Goal: Task Accomplishment & Management: Complete application form

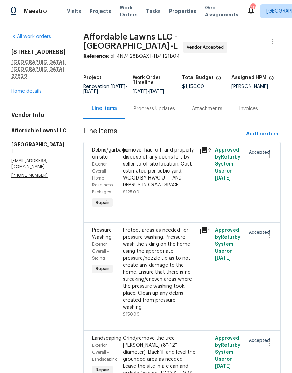
click at [19, 89] on link "Home details" at bounding box center [26, 91] width 30 height 5
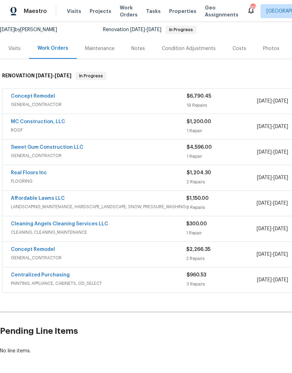
scroll to position [68, 0]
click at [42, 251] on link "Concept Remodel" at bounding box center [33, 249] width 44 height 5
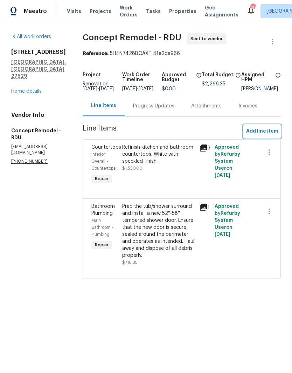
click at [273, 135] on span "Add line item" at bounding box center [262, 131] width 32 height 9
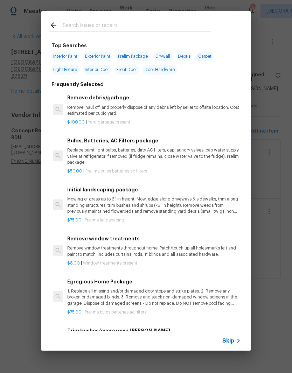
click at [138, 27] on input "text" at bounding box center [137, 26] width 149 height 11
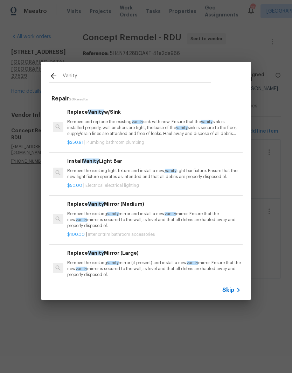
click at [163, 79] on input "Vanity" at bounding box center [137, 77] width 149 height 11
type input "Vanity light"
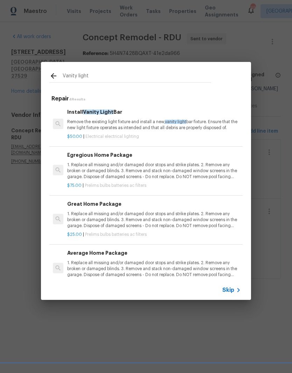
click at [216, 122] on p "Remove the existing light fixture and install a new, vanity light bar fixture. …" at bounding box center [154, 125] width 174 height 12
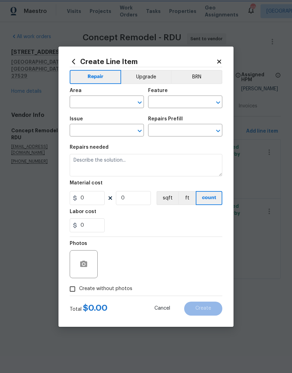
type input "Electrical Lighting"
type input "Install Vanity Light Bar $50.00"
type textarea "Remove the existing light fixture and install a new, vanity light bar fixture. …"
type input "50"
type input "1"
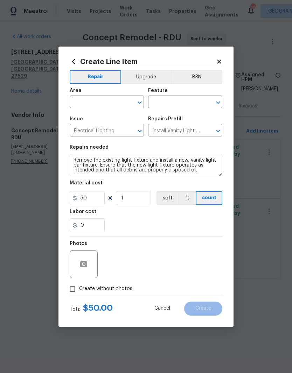
click at [110, 104] on input "text" at bounding box center [97, 102] width 55 height 11
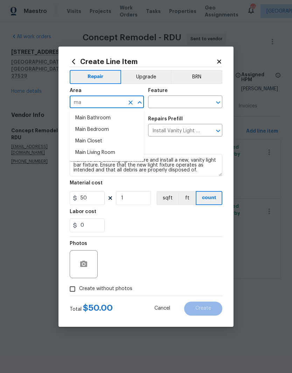
type input "m"
click at [109, 120] on li "Bathroom" at bounding box center [107, 118] width 74 height 12
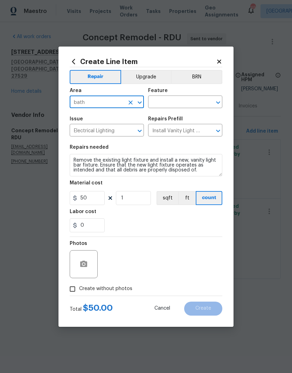
type input "Bathroom"
click at [181, 104] on input "text" at bounding box center [175, 102] width 55 height 11
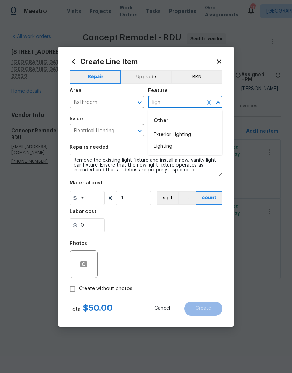
click at [191, 146] on li "Lighting" at bounding box center [185, 147] width 74 height 12
type input "Lighting"
click at [144, 221] on div "0" at bounding box center [146, 226] width 153 height 14
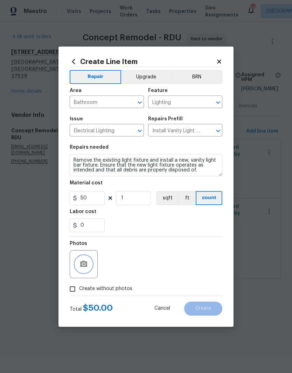
click at [90, 269] on button "button" at bounding box center [83, 264] width 17 height 17
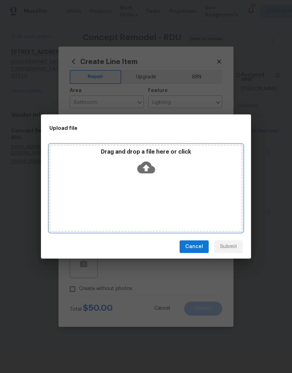
click at [151, 174] on icon at bounding box center [146, 168] width 18 height 18
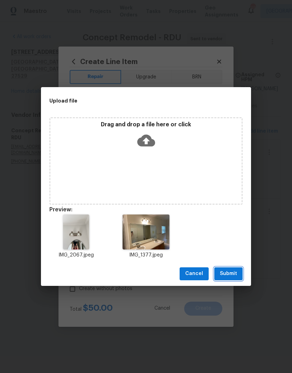
click at [236, 276] on span "Submit" at bounding box center [228, 274] width 17 height 9
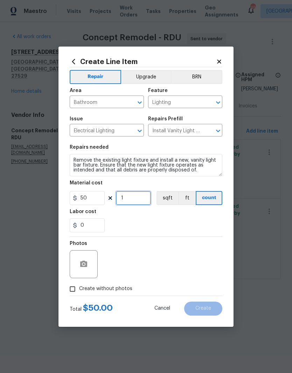
click at [139, 193] on input "1" at bounding box center [133, 198] width 35 height 14
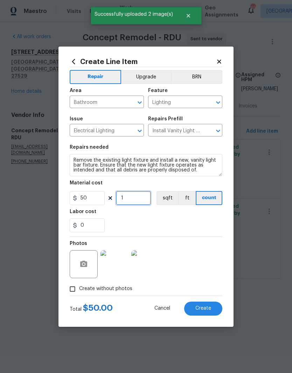
click at [141, 205] on input "1" at bounding box center [133, 198] width 35 height 14
type input "2"
click at [134, 223] on div "0" at bounding box center [146, 226] width 153 height 14
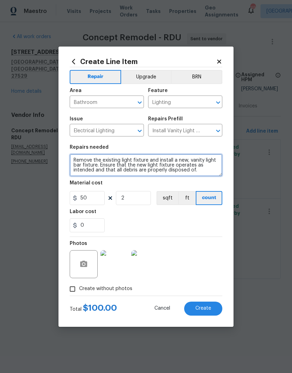
click at [73, 159] on textarea "Remove the existing light fixture and install a new, vanity light bar fixture. …" at bounding box center [146, 165] width 153 height 22
type textarea "BOTH BATHROOMS. Remove the existing light fixture and install a new, vanity lig…"
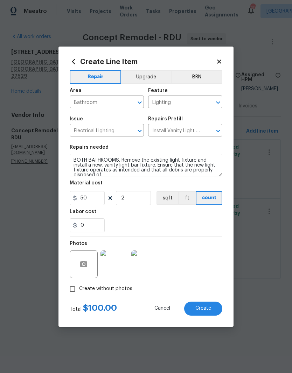
click at [142, 222] on div "0" at bounding box center [146, 226] width 153 height 14
click at [214, 315] on button "Create" at bounding box center [203, 309] width 38 height 14
type input "0"
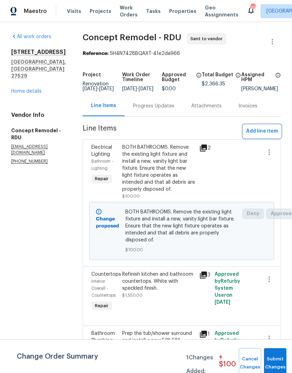
click at [273, 136] on span "Add line item" at bounding box center [262, 131] width 32 height 9
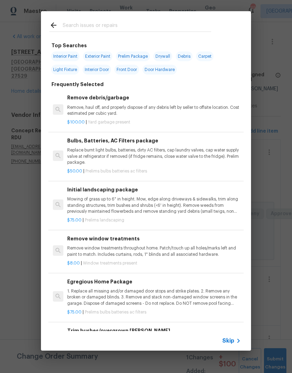
click at [137, 26] on input "text" at bounding box center [137, 26] width 149 height 11
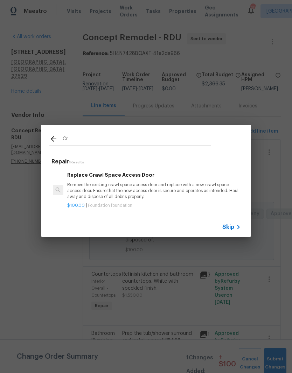
type input "C"
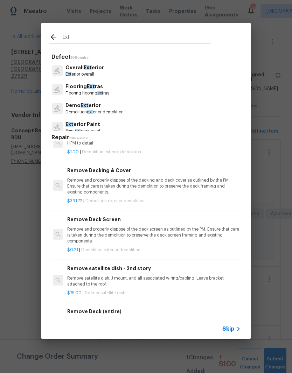
scroll to position [553, 0]
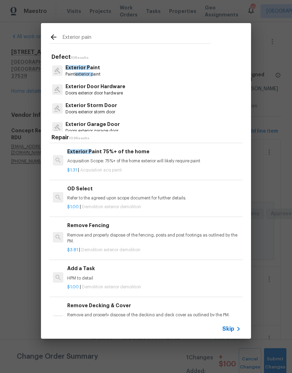
type input "Exterior paint"
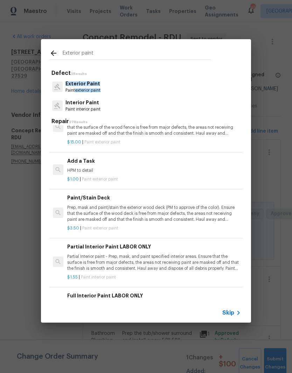
scroll to position [195, 0]
click at [119, 177] on p "$1.00 | Paint exterior paint" at bounding box center [154, 180] width 174 height 6
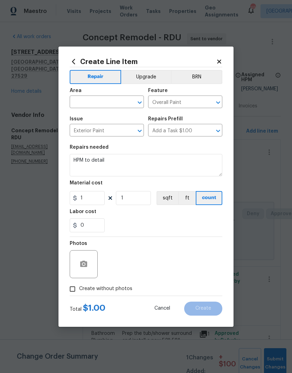
click at [103, 104] on input "text" at bounding box center [97, 102] width 55 height 11
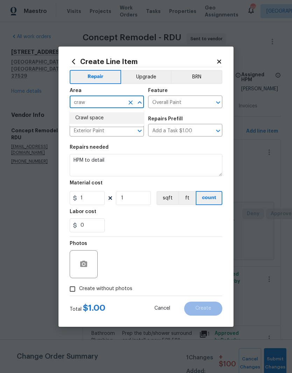
click at [104, 119] on li "Crawl space" at bounding box center [107, 118] width 74 height 12
type input "Crawl space"
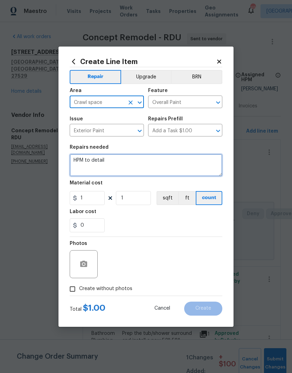
click at [130, 166] on textarea "HPM to detail" at bounding box center [146, 165] width 153 height 22
type textarea "H"
type textarea "Paint crawlspace door black"
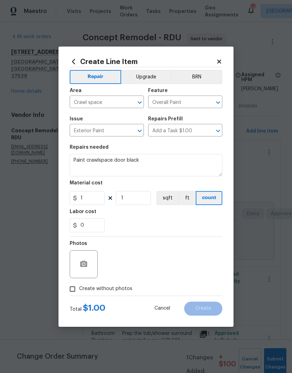
click at [154, 228] on div "0" at bounding box center [146, 226] width 153 height 14
click at [95, 204] on input "1" at bounding box center [87, 198] width 35 height 14
type input "50"
click at [140, 224] on div "0" at bounding box center [146, 226] width 153 height 14
click at [90, 267] on button "button" at bounding box center [83, 264] width 17 height 17
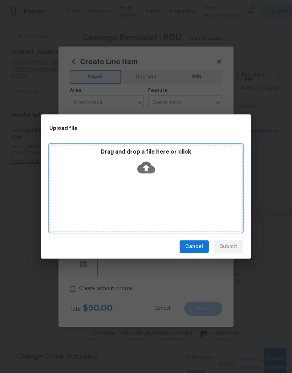
click at [153, 172] on icon at bounding box center [146, 168] width 18 height 12
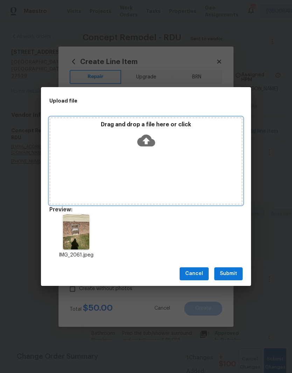
click at [176, 135] on div "Drag and drop a file here or click" at bounding box center [145, 136] width 191 height 30
click at [167, 160] on div "Drag and drop a file here or click" at bounding box center [145, 161] width 193 height 88
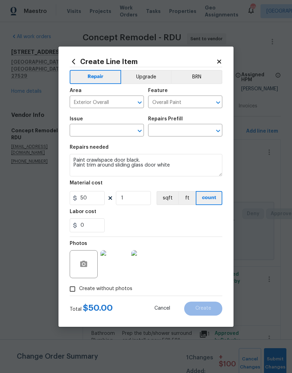
type textarea "Paint crawlspace door black. Paint trim around sliding glass door white"
click at [135, 224] on div "0" at bounding box center [146, 226] width 153 height 14
click at [91, 201] on input "50" at bounding box center [87, 198] width 35 height 14
type input "100"
click at [145, 226] on div "0" at bounding box center [146, 226] width 153 height 14
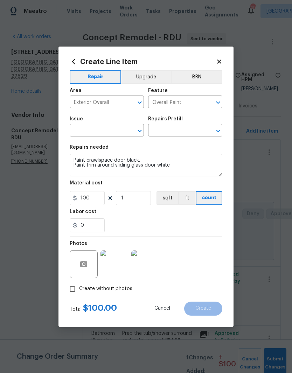
click at [115, 135] on input "text" at bounding box center [97, 131] width 55 height 11
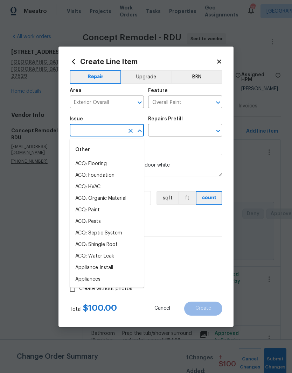
type input "p"
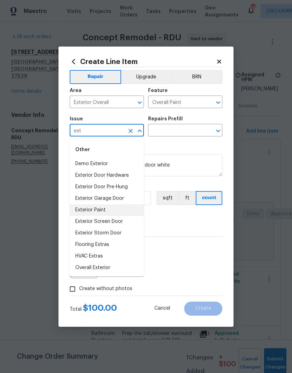
click at [124, 213] on li "Exterior Paint" at bounding box center [107, 211] width 74 height 12
type input "Exterior Paint"
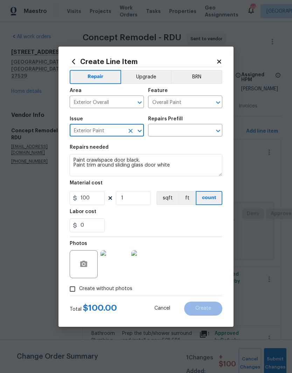
click at [187, 135] on input "text" at bounding box center [175, 131] width 55 height 11
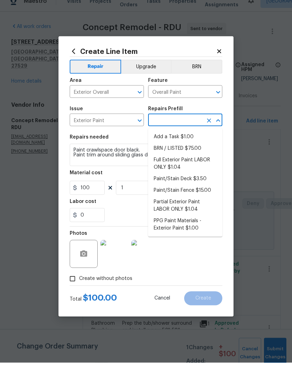
click at [204, 208] on li "Partial Exterior Paint LABOR ONLY $1.04" at bounding box center [185, 216] width 74 height 19
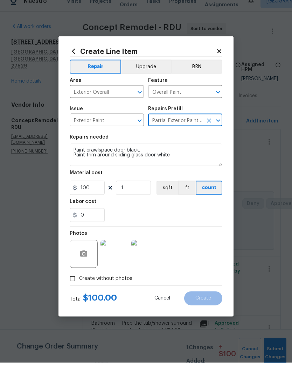
type input "Partial Exterior Paint LABOR ONLY $1.04"
type input "1.04"
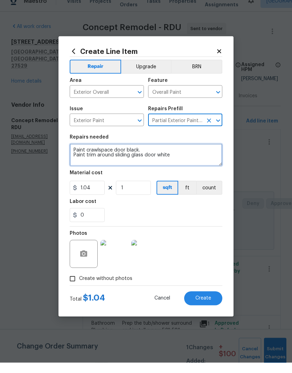
click at [79, 154] on textarea "Partial Exterior Paint - Prep, mask and paint the exterior of the home in the a…" at bounding box center [146, 165] width 153 height 22
click at [78, 154] on textarea "Partial Exterior Paint - Prep, mask and paint the exterior of the home in the a…" at bounding box center [146, 165] width 153 height 22
click at [84, 154] on textarea "Partial Exterior Paint - Prep, mask and paint the exterior of the home in the a…" at bounding box center [146, 165] width 153 height 22
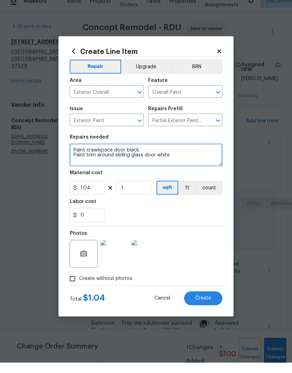
scroll to position [15, 0]
type textarea "Partial Exterior Paint - Prep, mask and paint the exterior of the home in the a…"
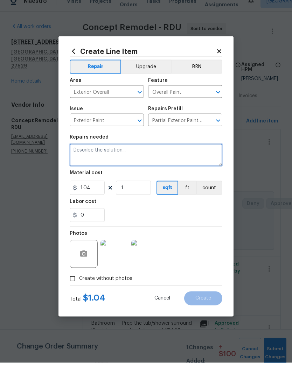
scroll to position [0, 0]
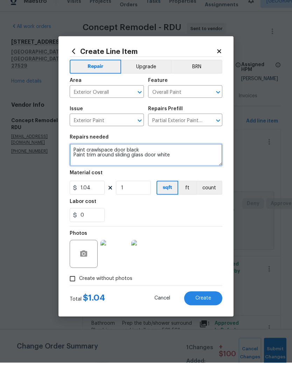
type textarea "Paint crawlspace door black Paint trim around sliding glass door white"
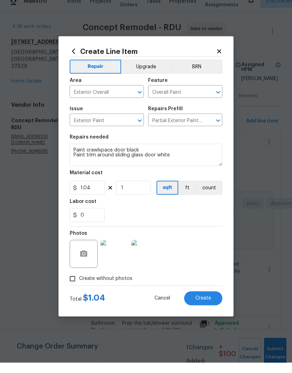
click at [154, 219] on div "0" at bounding box center [146, 226] width 153 height 14
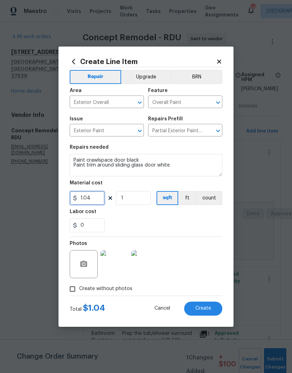
click at [93, 200] on input "1.04" at bounding box center [87, 198] width 35 height 14
type input "100"
click at [142, 224] on div "0" at bounding box center [146, 226] width 153 height 14
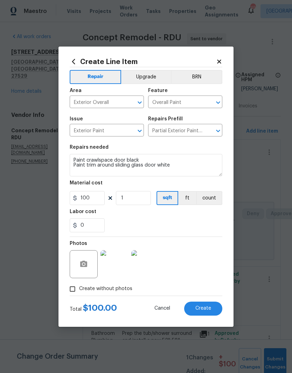
click at [215, 314] on button "Create" at bounding box center [203, 309] width 38 height 14
type input "0"
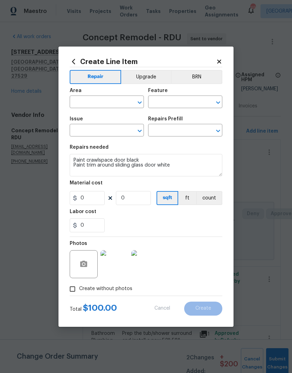
scroll to position [0, 0]
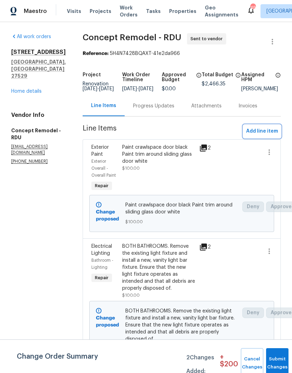
click at [272, 138] on button "Add line item" at bounding box center [261, 131] width 37 height 13
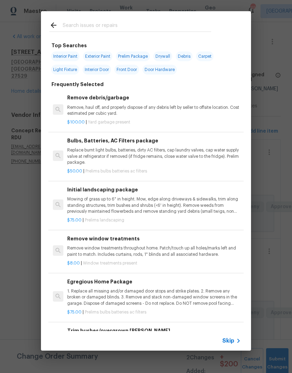
click at [166, 26] on input "text" at bounding box center [137, 26] width 149 height 11
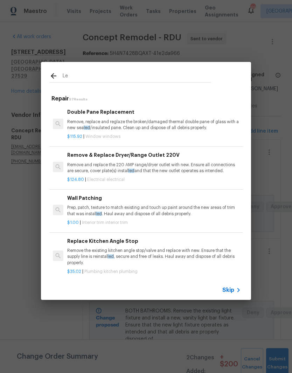
type input "L"
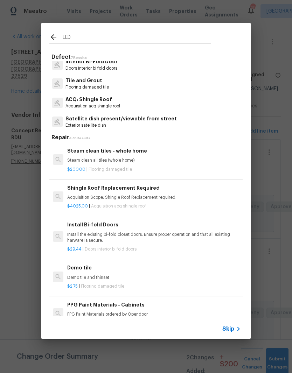
scroll to position [62, 0]
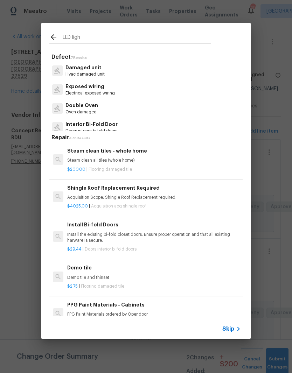
type input "LED light"
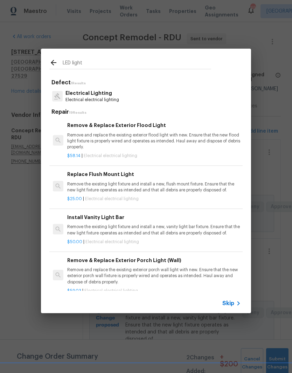
click at [80, 99] on p "Electrical electrical lighting" at bounding box center [93, 100] width 54 height 6
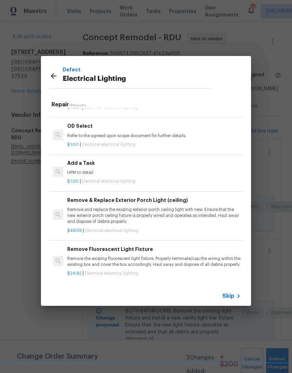
scroll to position [569, 0]
click at [198, 267] on p "Remove the existing fluorescent light fixture. Properly terminate/cap the wirin…" at bounding box center [154, 262] width 174 height 12
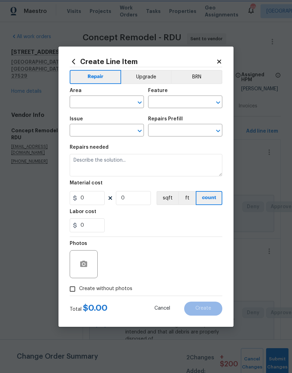
type input "Electrical Lighting"
type input "Remove Fluorescent Light Fixture $24.92"
type textarea "Remove the existing fluorescent light fixture. Properly terminate/cap the wirin…"
type input "24.92"
type input "1"
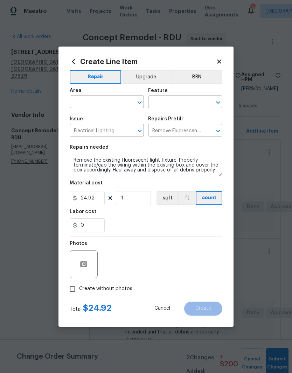
click at [100, 103] on input "text" at bounding box center [97, 102] width 55 height 11
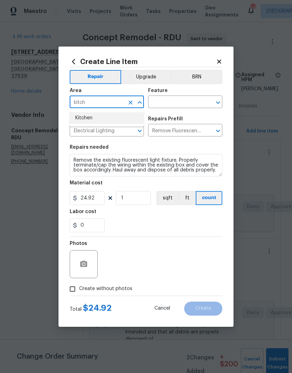
click at [115, 122] on li "Kitchen" at bounding box center [107, 118] width 74 height 12
type input "Kitchen"
click at [188, 102] on input "text" at bounding box center [175, 102] width 55 height 11
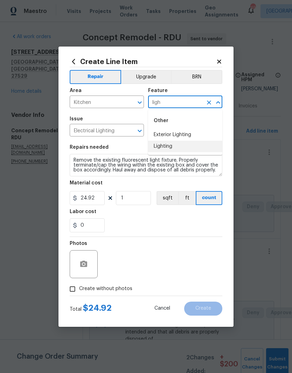
click at [196, 149] on li "Lighting" at bounding box center [185, 147] width 74 height 12
type input "Lighting"
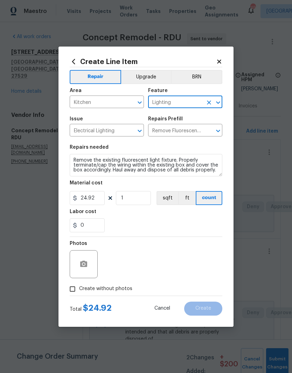
click at [143, 226] on div "0" at bounding box center [146, 226] width 153 height 14
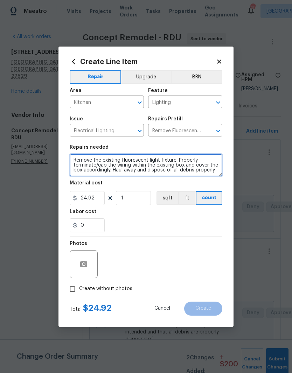
click at [112, 173] on textarea "Remove the existing fluorescent light fixture. Properly terminate/cap the wirin…" at bounding box center [146, 165] width 153 height 22
click at [113, 173] on textarea "Remove the existing fluorescent light fixture. Properly terminate/cap the wirin…" at bounding box center [146, 165] width 153 height 22
type textarea "Remove the existing fluorescent light fixture and replace with LED fixtures. Ha…"
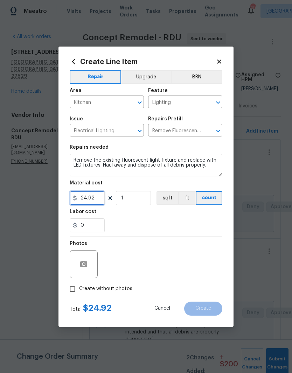
click at [97, 202] on input "24.92" at bounding box center [87, 198] width 35 height 14
type input "50"
click at [140, 196] on input "1" at bounding box center [133, 198] width 35 height 14
type input "2"
click at [143, 222] on div "0" at bounding box center [146, 226] width 153 height 14
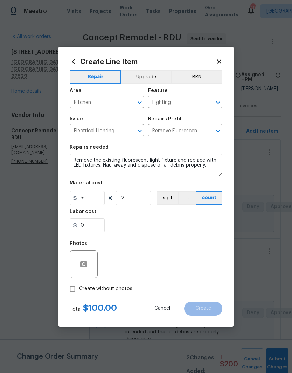
click at [90, 278] on div at bounding box center [84, 264] width 28 height 28
click at [92, 265] on button "button" at bounding box center [83, 264] width 17 height 17
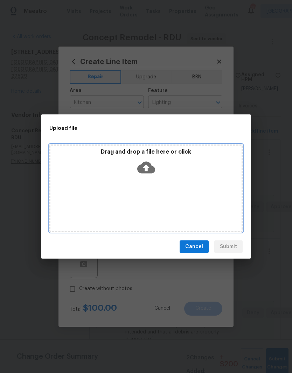
click at [152, 185] on div "Drag and drop a file here or click" at bounding box center [145, 189] width 193 height 88
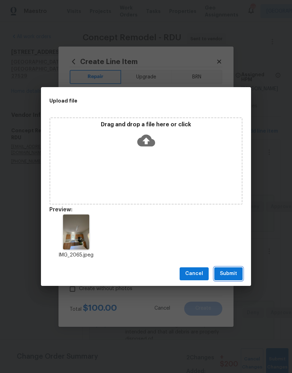
click at [242, 278] on button "Submit" at bounding box center [228, 274] width 28 height 13
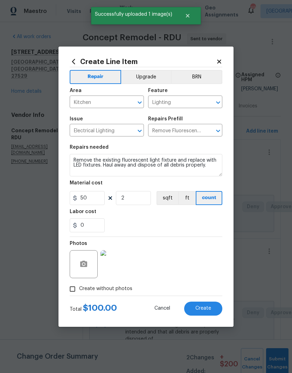
click at [214, 312] on button "Create" at bounding box center [203, 309] width 38 height 14
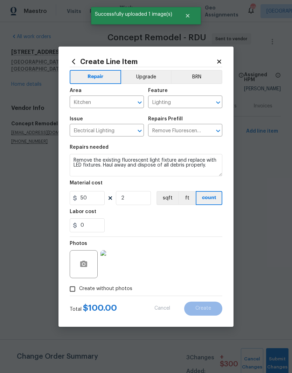
type input "0"
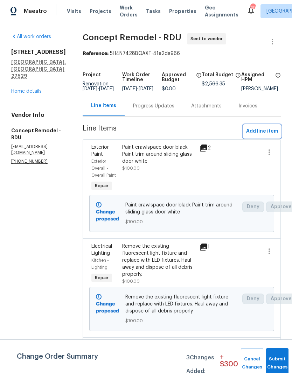
click at [274, 136] on span "Add line item" at bounding box center [262, 131] width 32 height 9
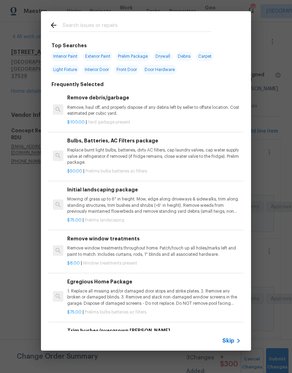
click at [150, 28] on input "text" at bounding box center [137, 26] width 149 height 11
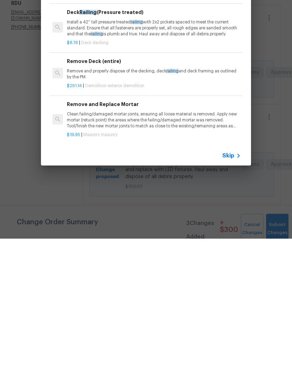
scroll to position [29, 0]
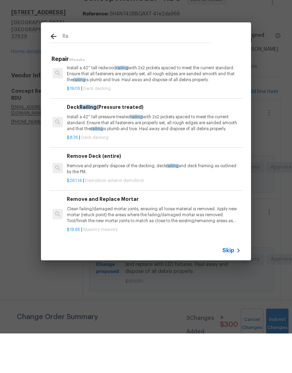
type input "R"
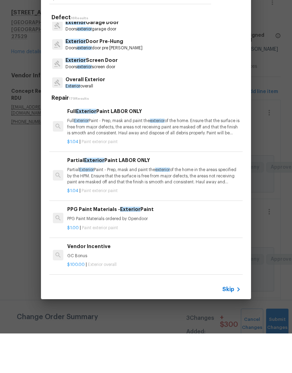
scroll to position [69, 0]
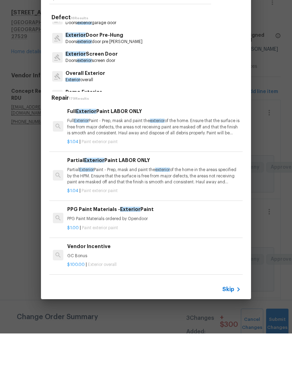
type input "Exterior"
click at [119, 106] on div "Overall Exterior Exterior overall" at bounding box center [145, 115] width 193 height 19
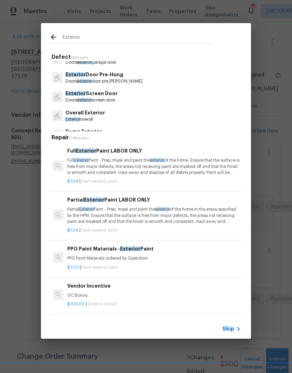
click at [119, 80] on p "Doors exterior door pre hung" at bounding box center [104, 81] width 77 height 6
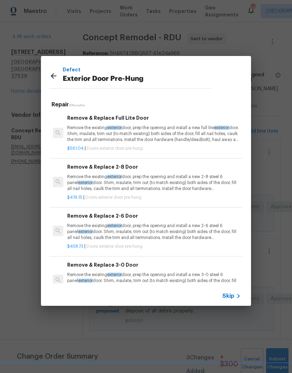
click at [51, 80] on icon at bounding box center [53, 76] width 8 height 8
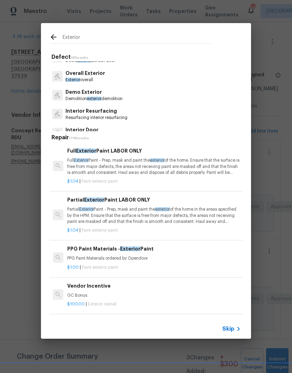
scroll to position [110, 0]
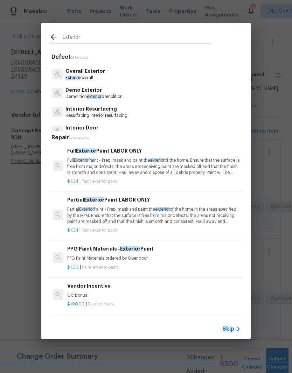
click at [115, 77] on div "Overall Exterior Exterior overall" at bounding box center [145, 74] width 193 height 19
click at [112, 77] on div "Overall Exterior Exterior overall" at bounding box center [145, 74] width 193 height 19
click at [91, 77] on p "Exterior overall" at bounding box center [86, 78] width 40 height 6
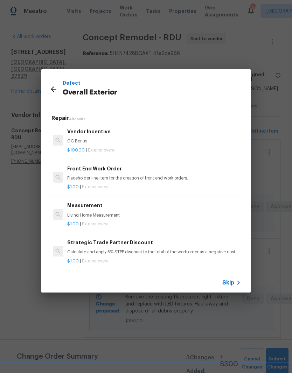
scroll to position [0, 0]
click at [57, 86] on icon at bounding box center [53, 89] width 8 height 8
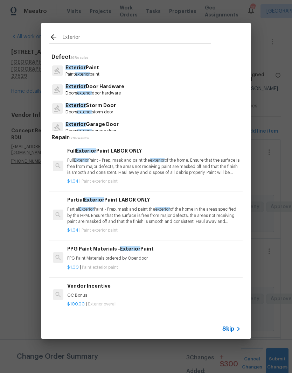
click at [153, 42] on input "Exterior" at bounding box center [137, 38] width 149 height 11
type input "E"
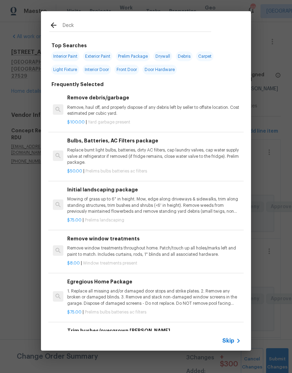
type input "Deck"
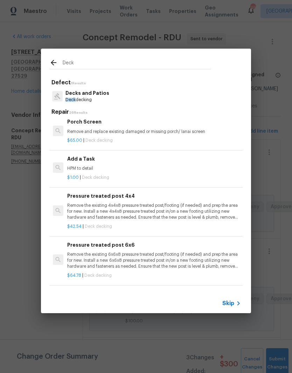
scroll to position [690, 0]
click at [199, 166] on p "HPM to detail" at bounding box center [154, 169] width 174 height 6
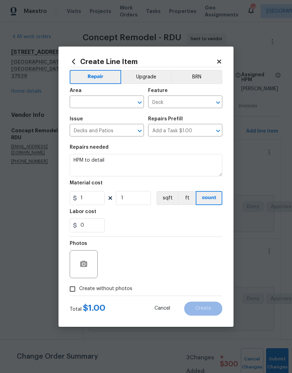
click at [101, 112] on span "Issue Decks and Patios ​" at bounding box center [107, 126] width 74 height 28
click at [102, 105] on input "text" at bounding box center [97, 102] width 55 height 11
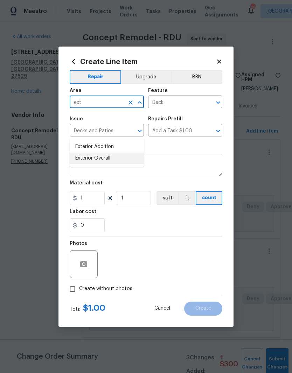
click at [122, 153] on li "Exterior Overall" at bounding box center [107, 159] width 74 height 12
type input "Exterior Overall"
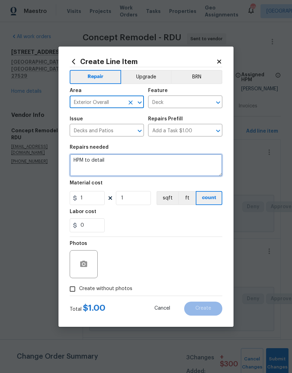
click at [157, 161] on textarea "HPM to detail" at bounding box center [146, 165] width 153 height 22
type textarea "H"
type textarea "F"
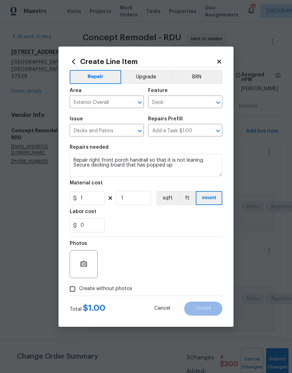
click at [141, 228] on div "0" at bounding box center [146, 226] width 153 height 14
click at [196, 172] on textarea "Repair right front porch handrail so that it is not leaning. Secure decking boa…" at bounding box center [146, 165] width 153 height 22
type textarea "Repair right front porch handrail so that it is not leaning. Secure decking boa…"
click at [93, 199] on input "1" at bounding box center [87, 198] width 35 height 14
click at [131, 226] on div "0" at bounding box center [146, 226] width 153 height 14
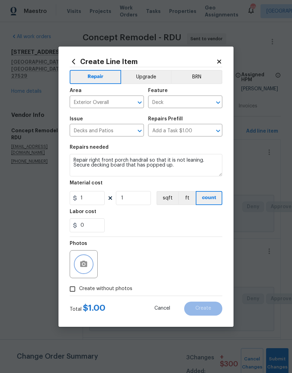
click at [88, 269] on icon "button" at bounding box center [84, 264] width 8 height 8
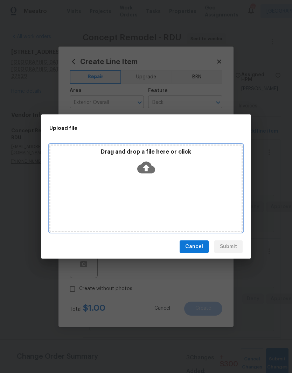
click at [150, 184] on div "Drag and drop a file here or click" at bounding box center [145, 189] width 193 height 88
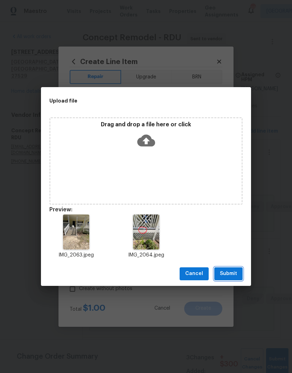
click at [242, 279] on button "Submit" at bounding box center [228, 274] width 28 height 13
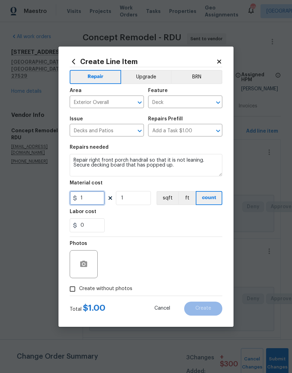
click at [95, 195] on input "1" at bounding box center [87, 198] width 35 height 14
click at [99, 204] on input "1" at bounding box center [87, 198] width 35 height 14
type input "50"
click at [140, 220] on div "0" at bounding box center [146, 226] width 153 height 14
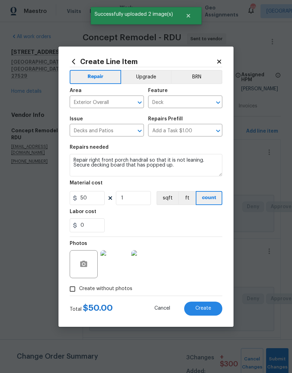
click at [210, 307] on span "Create" at bounding box center [203, 308] width 16 height 5
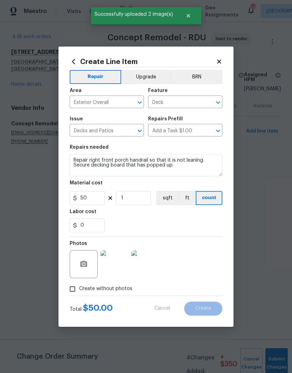
type input "0"
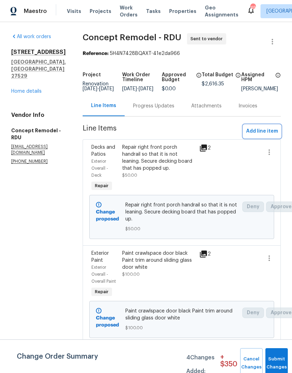
click at [272, 136] on span "Add line item" at bounding box center [262, 131] width 32 height 9
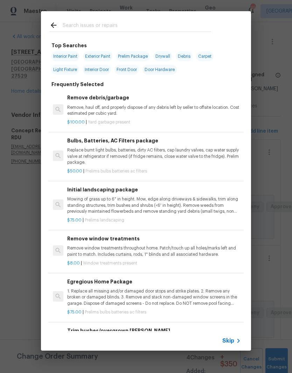
click at [129, 27] on input "text" at bounding box center [137, 26] width 149 height 11
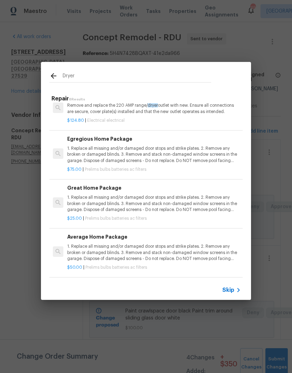
scroll to position [106, 0]
type input "Dryer"
click at [190, 95] on div "Repair 6 Results Dryer Vent Cover Remove the existing dryer vent cover (if pres…" at bounding box center [145, 184] width 193 height 185
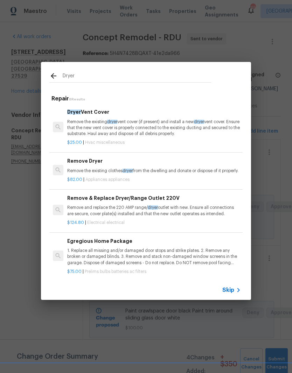
scroll to position [0, 0]
click at [164, 133] on p "Remove the existing dryer vent cover (if present) and install a new dryer vent …" at bounding box center [154, 128] width 174 height 18
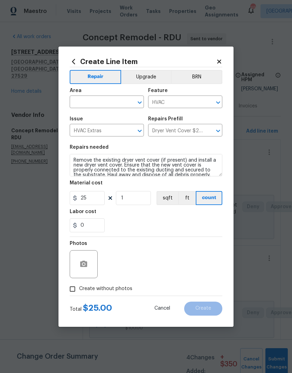
click at [104, 106] on input "text" at bounding box center [97, 102] width 55 height 11
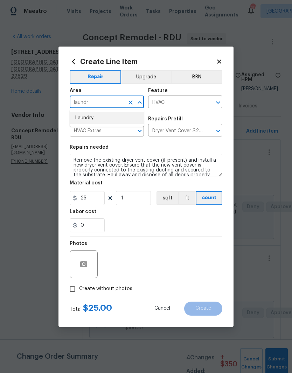
click at [111, 120] on li "Laundry" at bounding box center [107, 118] width 74 height 12
type input "Laundry"
click at [149, 225] on div "0" at bounding box center [146, 226] width 153 height 14
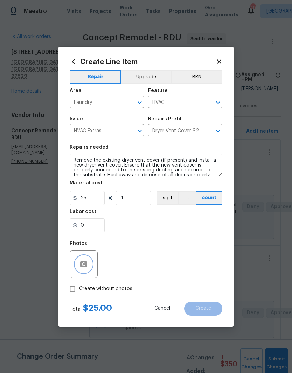
click at [91, 265] on button "button" at bounding box center [83, 264] width 17 height 17
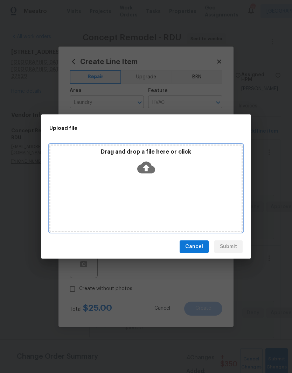
click at [172, 205] on div "Drag and drop a file here or click" at bounding box center [145, 189] width 193 height 88
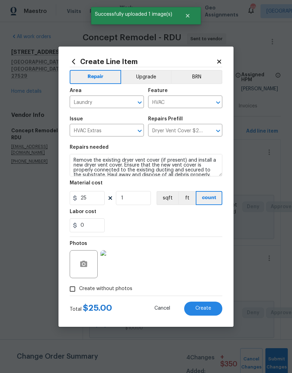
click at [206, 313] on button "Create" at bounding box center [203, 309] width 38 height 14
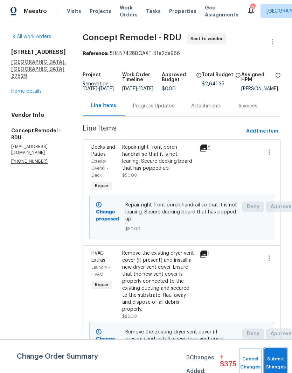
click at [280, 365] on span "Submit Changes" at bounding box center [275, 364] width 15 height 16
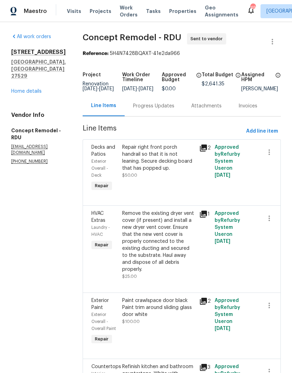
click at [23, 94] on link "Home details" at bounding box center [26, 91] width 30 height 5
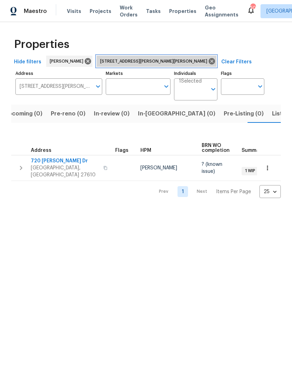
click at [208, 61] on icon at bounding box center [212, 61] width 8 height 8
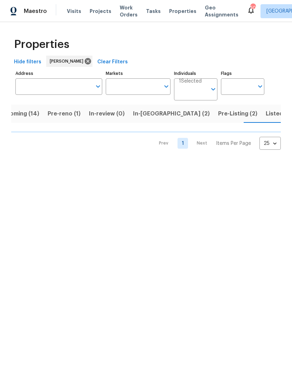
scroll to position [0, 17]
click at [39, 90] on input "Address" at bounding box center [53, 86] width 76 height 16
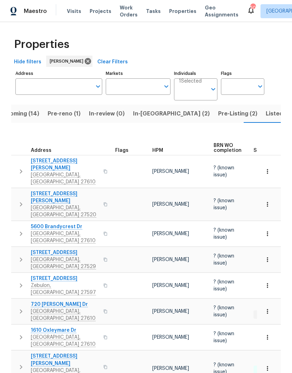
click at [32, 89] on input "Address" at bounding box center [53, 86] width 76 height 16
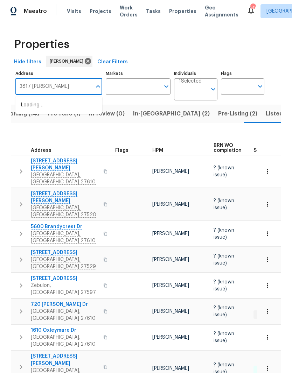
type input "3817 Cason"
click at [36, 107] on li "3817 Cason St Garner NC 27529" at bounding box center [58, 108] width 87 height 19
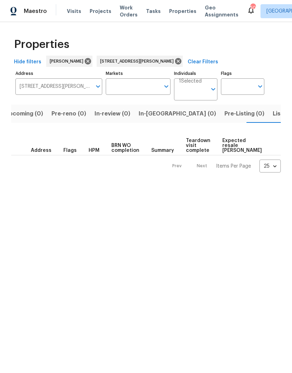
scroll to position [0, 11]
click at [272, 118] on span "Listed (1)" at bounding box center [284, 114] width 25 height 10
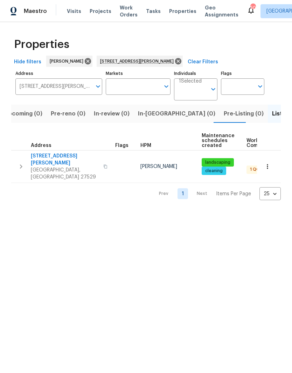
click at [41, 158] on span "[STREET_ADDRESS][PERSON_NAME]" at bounding box center [65, 160] width 68 height 14
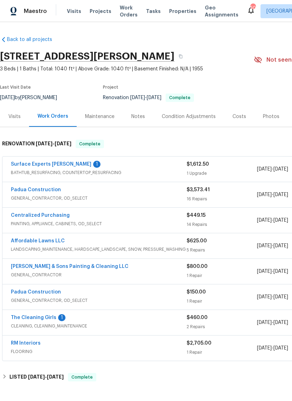
click at [53, 165] on link "Surface Experts [PERSON_NAME]" at bounding box center [51, 164] width 81 height 5
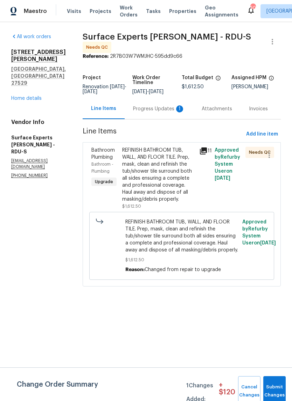
click at [173, 177] on div "REFINISH BATHROOM TUB, WALL, AND FLOOR TILE. Prep, mask, clean and refinish the…" at bounding box center [158, 175] width 73 height 56
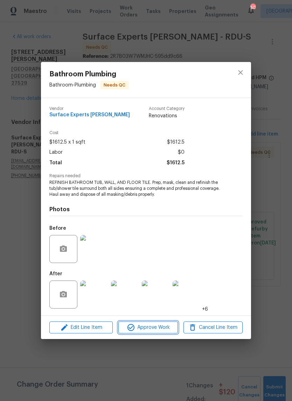
click at [170, 326] on span "Approve Work" at bounding box center [148, 327] width 55 height 9
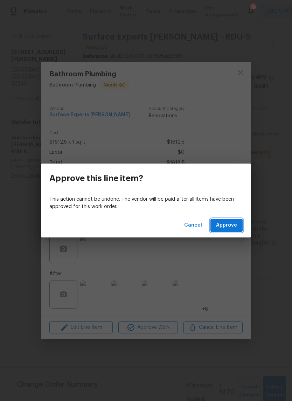
click at [236, 232] on button "Approve" at bounding box center [227, 225] width 32 height 13
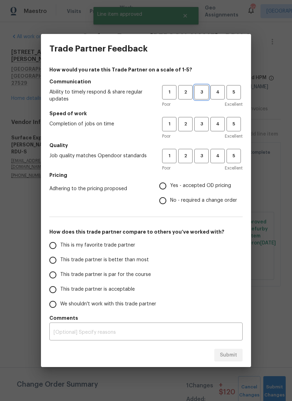
click at [203, 94] on span "3" at bounding box center [201, 92] width 13 height 8
click at [198, 123] on span "3" at bounding box center [201, 124] width 13 height 8
click at [205, 156] on span "3" at bounding box center [201, 156] width 13 height 8
click at [222, 182] on span "Yes - accepted OD pricing" at bounding box center [200, 185] width 61 height 7
click at [170, 182] on input "Yes - accepted OD pricing" at bounding box center [163, 186] width 15 height 15
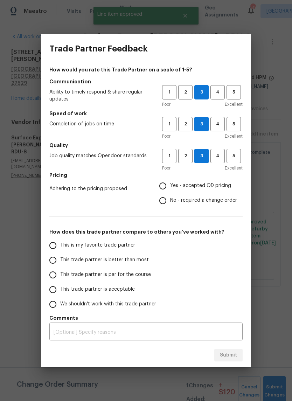
radio input "true"
click at [129, 295] on label "This trade partner is acceptable" at bounding box center [101, 289] width 111 height 15
click at [60, 295] on input "This trade partner is acceptable" at bounding box center [53, 289] width 15 height 15
click at [227, 355] on span "Submit" at bounding box center [228, 355] width 17 height 9
radio input "true"
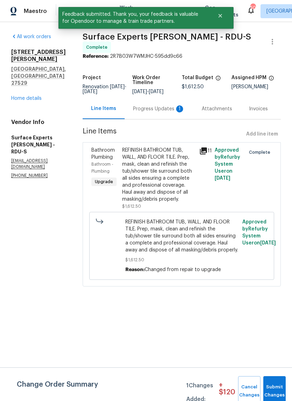
click at [20, 96] on link "Home details" at bounding box center [26, 98] width 30 height 5
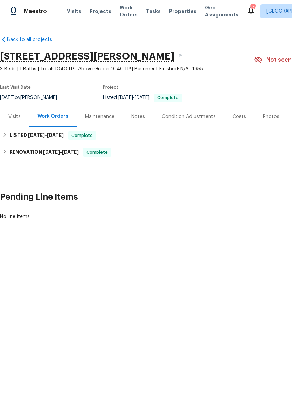
click at [9, 136] on h6 "LISTED [DATE] - [DATE]" at bounding box center [36, 135] width 54 height 8
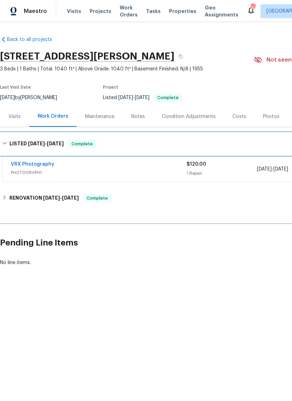
click at [9, 144] on div "LISTED [DATE] - [DATE] Complete" at bounding box center [198, 144] width 392 height 8
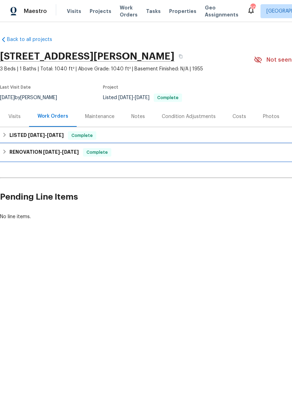
click at [9, 153] on div "RENOVATION [DATE] - [DATE] Complete" at bounding box center [198, 152] width 392 height 8
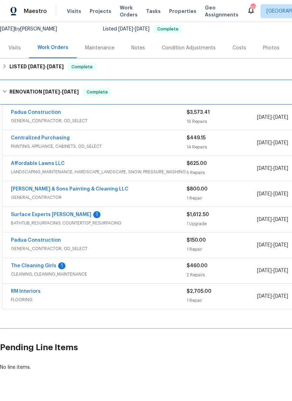
scroll to position [69, 0]
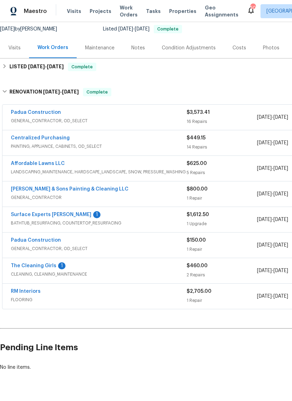
click at [23, 266] on link "The Cleaning Girls" at bounding box center [34, 265] width 46 height 5
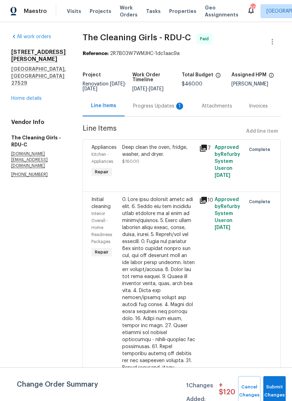
click at [175, 110] on div "Progress Updates 1" at bounding box center [159, 106] width 52 height 7
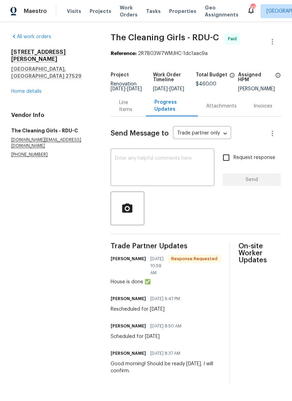
click at [24, 89] on link "Home details" at bounding box center [26, 91] width 30 height 5
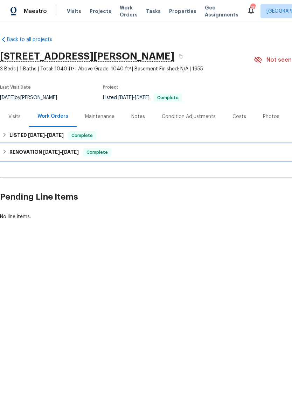
click at [9, 155] on h6 "RENOVATION [DATE] - [DATE]" at bounding box center [43, 152] width 69 height 8
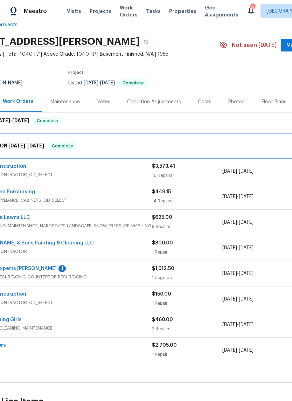
scroll to position [15, 41]
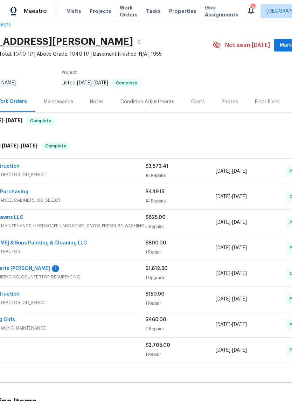
click at [16, 267] on link "Surface Experts [PERSON_NAME]" at bounding box center [10, 268] width 81 height 5
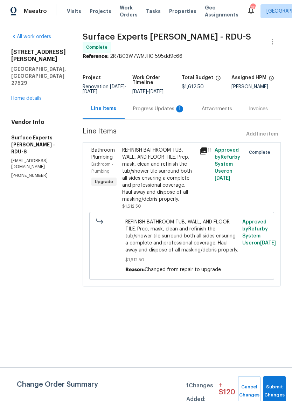
click at [160, 112] on div "Progress Updates 1" at bounding box center [159, 108] width 52 height 7
